Goal: Information Seeking & Learning: Understand process/instructions

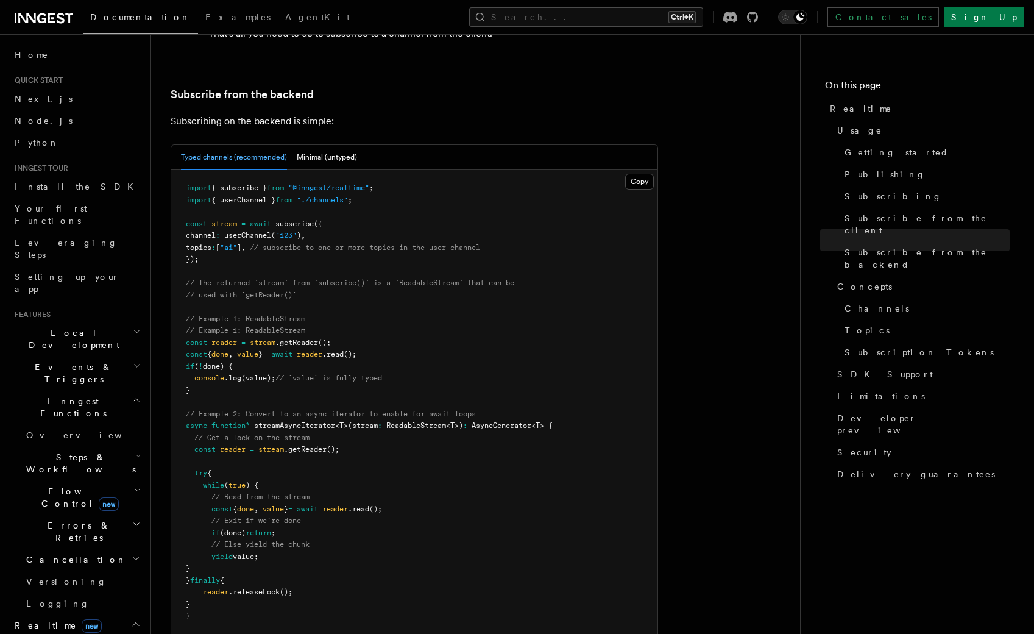
click at [553, 421] on span "> {" at bounding box center [546, 425] width 13 height 9
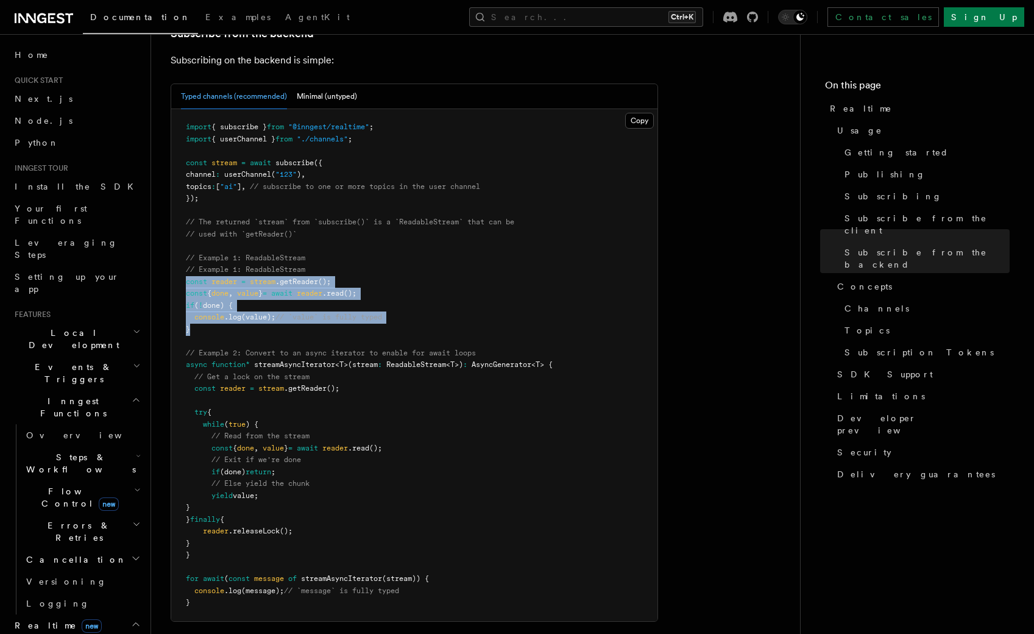
drag, startPoint x: 214, startPoint y: 300, endPoint x: 175, endPoint y: 259, distance: 56.9
click at [175, 259] on pre "import { subscribe } from "@inngest/realtime" ; import { userChannel } from "./…" at bounding box center [414, 365] width 486 height 512
copy code "const reader = stream .getReader (); const { done , value } = await reader .rea…"
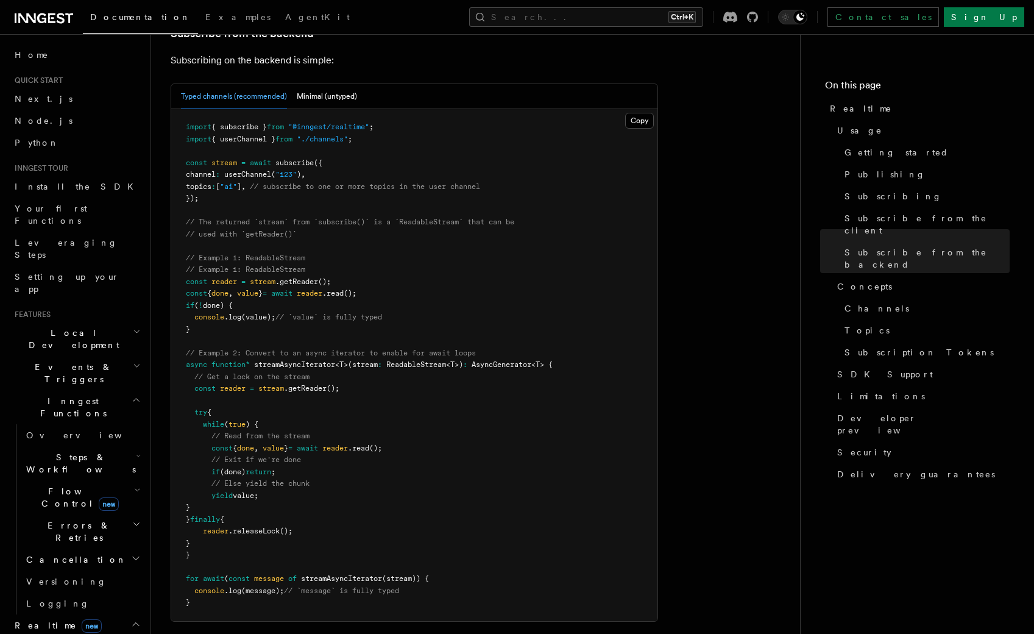
click at [382, 311] on pre "import { subscribe } from "@inngest/realtime" ; import { userChannel } from "./…" at bounding box center [414, 365] width 486 height 512
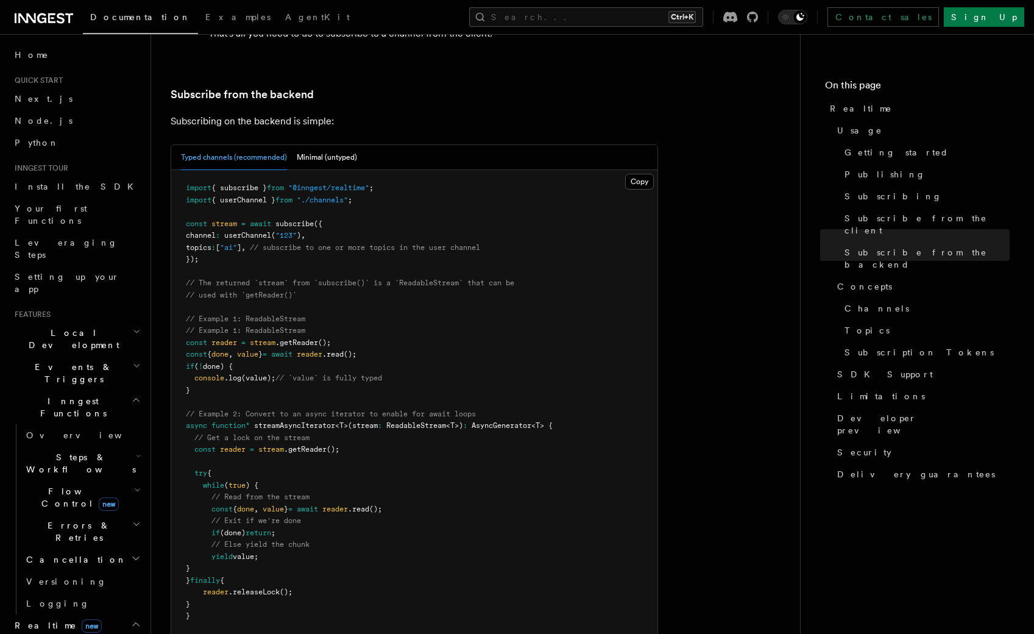
scroll to position [2340, 0]
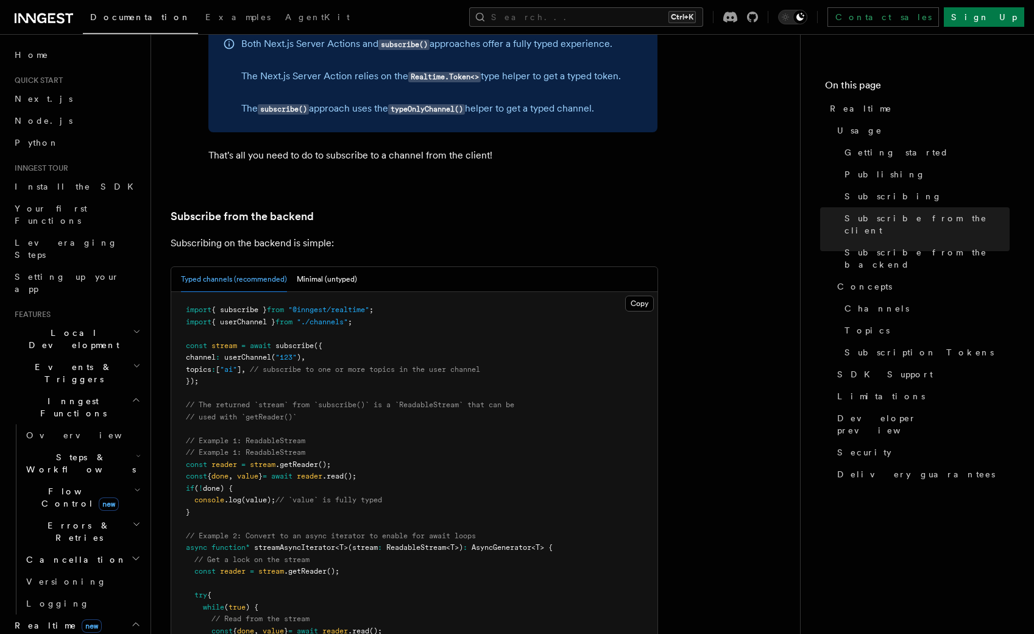
click at [265, 460] on span "stream" at bounding box center [263, 464] width 26 height 9
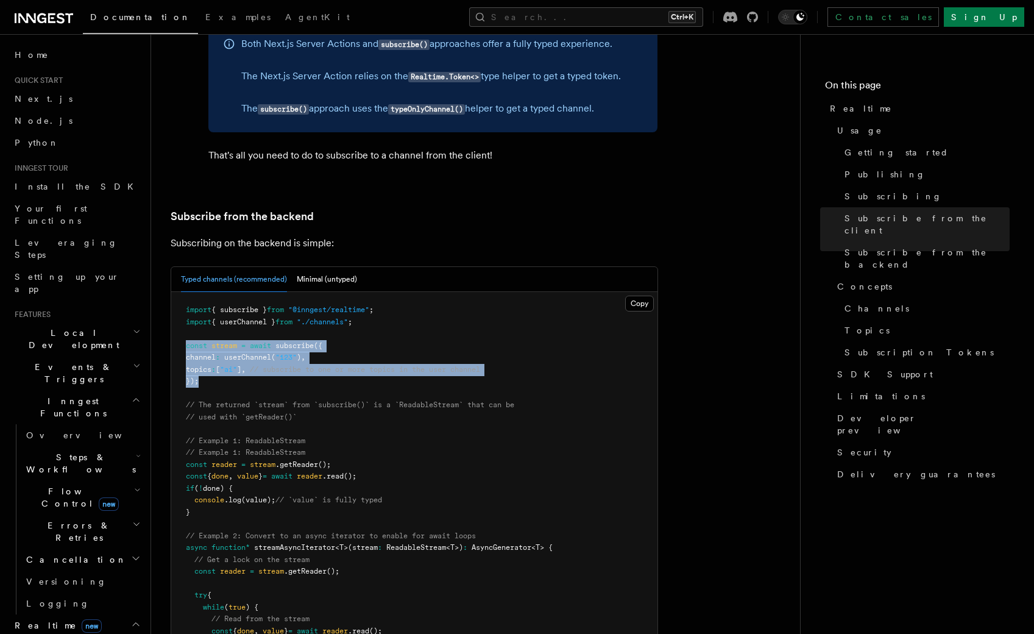
drag, startPoint x: 207, startPoint y: 356, endPoint x: 184, endPoint y: 321, distance: 41.7
click at [184, 321] on pre "import { subscribe } from "@inngest/realtime" ; import { userChannel } from "./…" at bounding box center [414, 548] width 486 height 512
copy code "const stream = await subscribe ({ channel : userChannel ( "123" ) , topics : [ …"
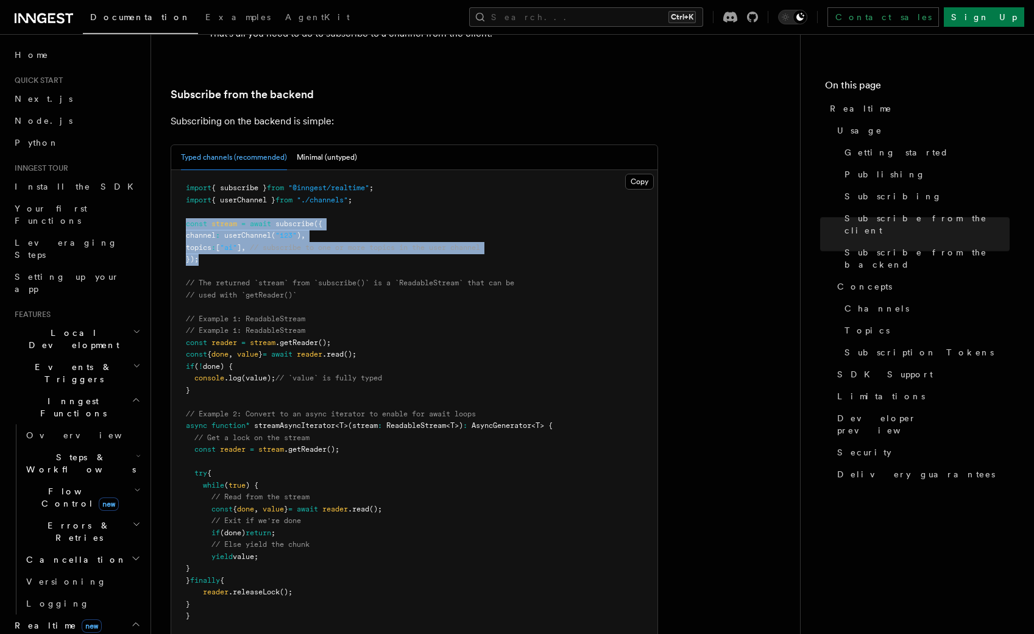
scroll to position [2523, 0]
